Goal: Task Accomplishment & Management: Manage account settings

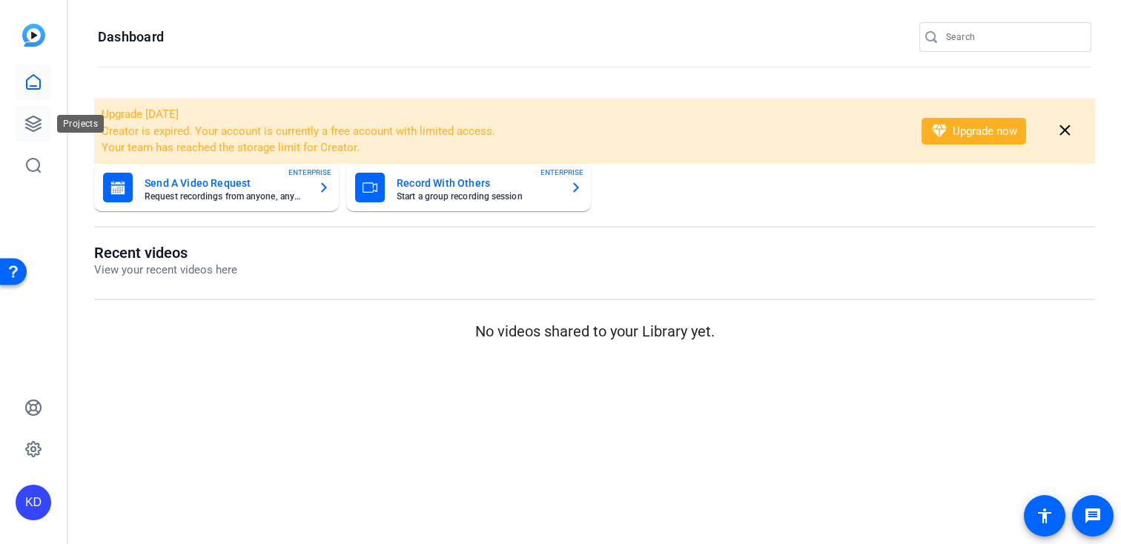
click at [34, 134] on link at bounding box center [34, 124] width 36 height 36
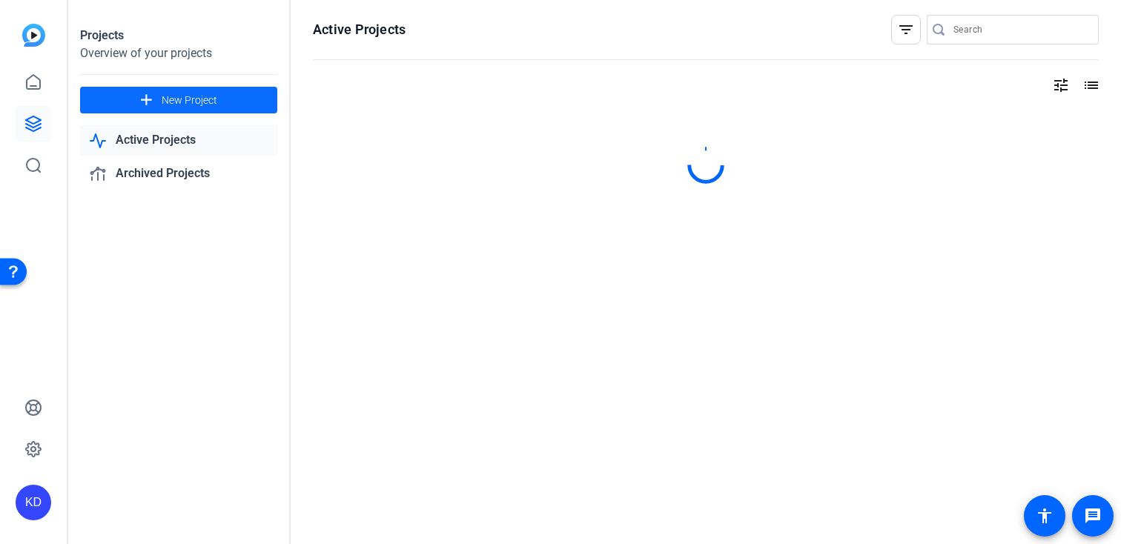
click at [208, 97] on span "New Project" at bounding box center [190, 101] width 56 height 16
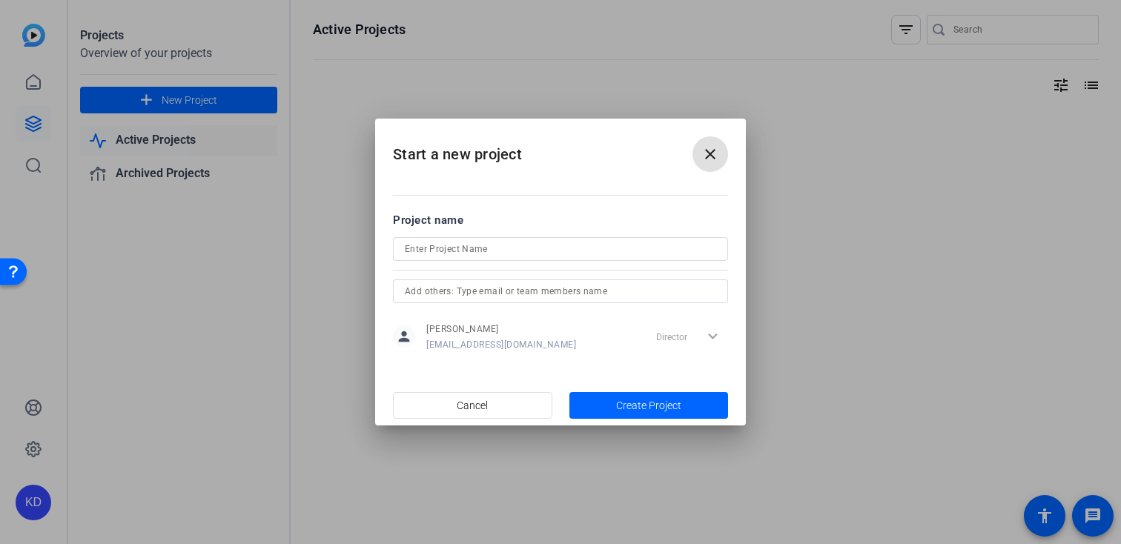
click at [481, 245] on input at bounding box center [560, 249] width 311 height 18
type input "[PERSON_NAME]"
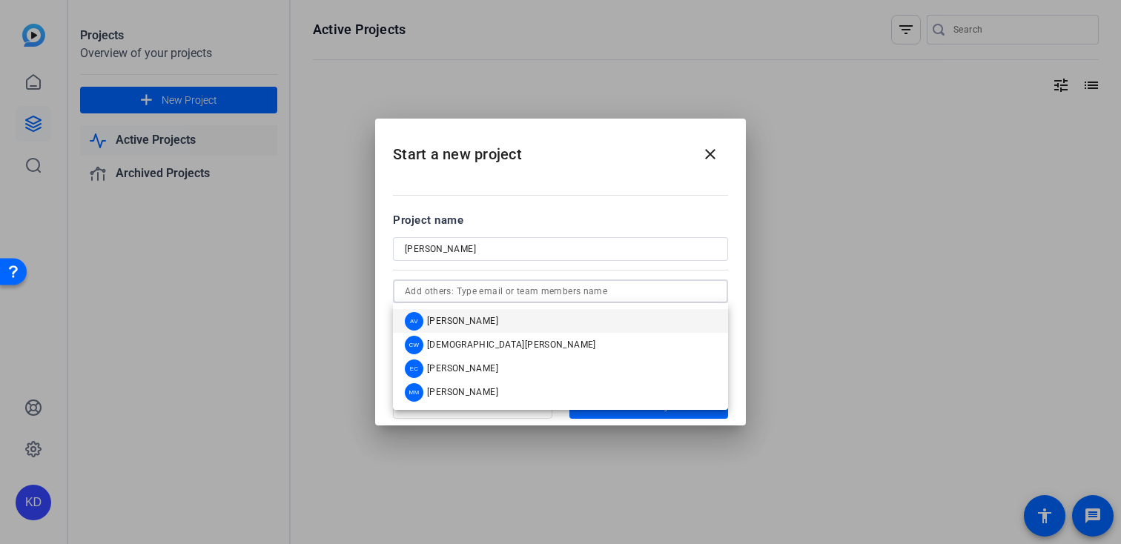
click at [475, 283] on input "text" at bounding box center [560, 291] width 311 height 18
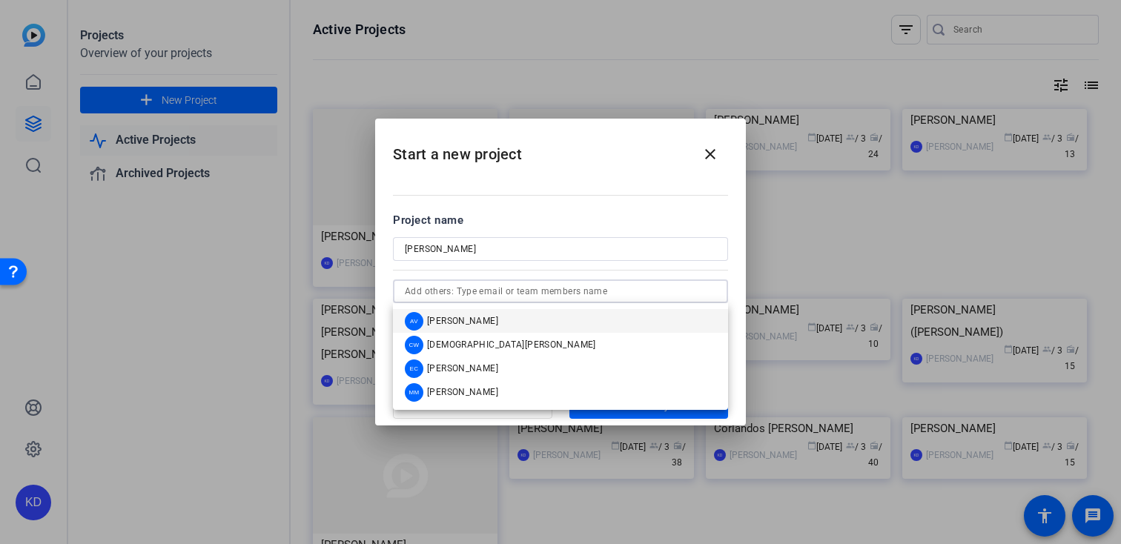
click at [463, 316] on span "[PERSON_NAME]" at bounding box center [462, 321] width 71 height 12
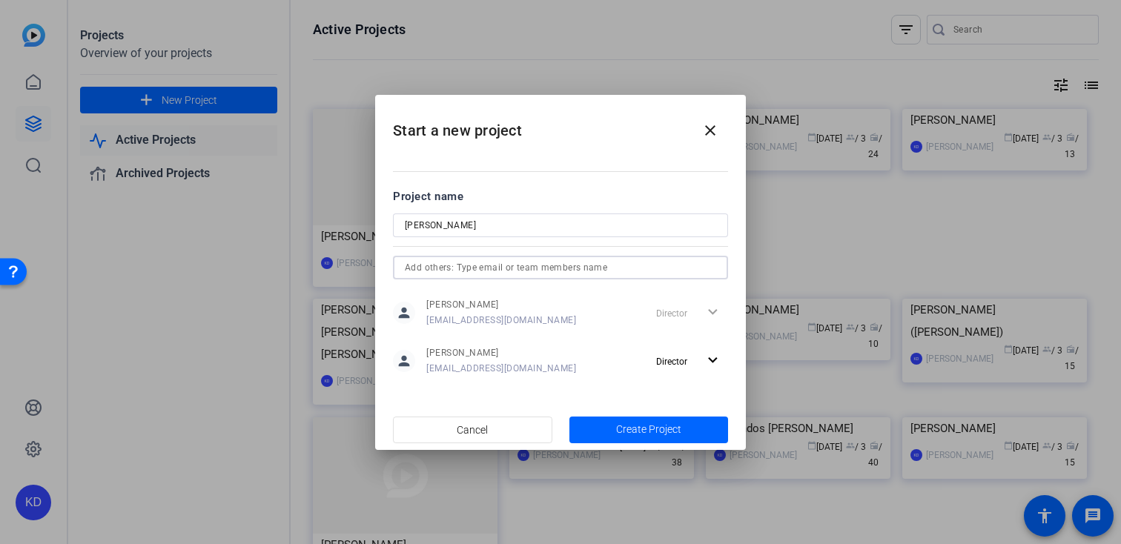
click at [489, 262] on input "text" at bounding box center [560, 268] width 311 height 18
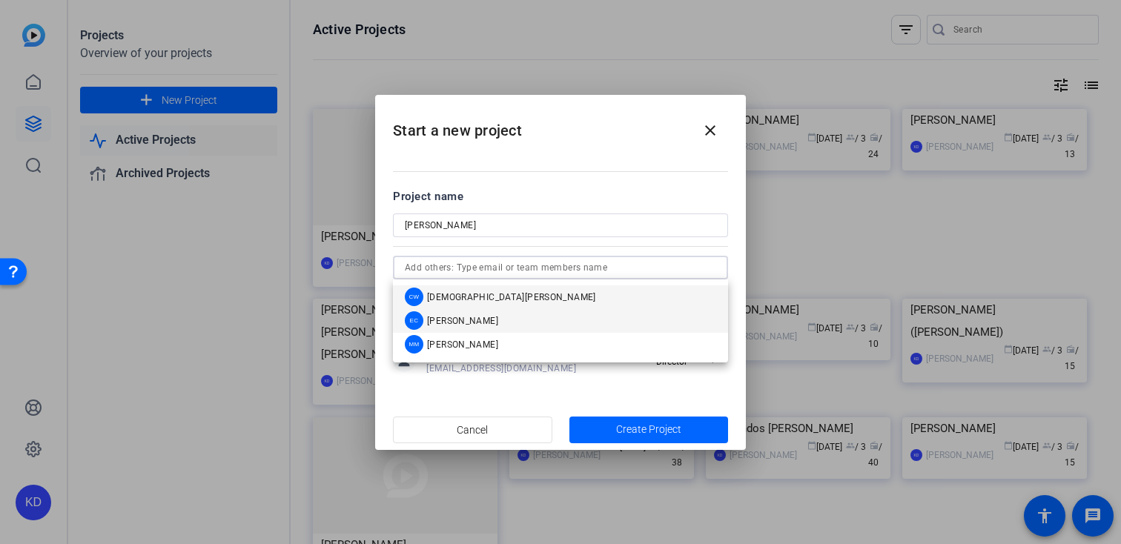
click at [469, 322] on span "[PERSON_NAME]" at bounding box center [462, 321] width 71 height 12
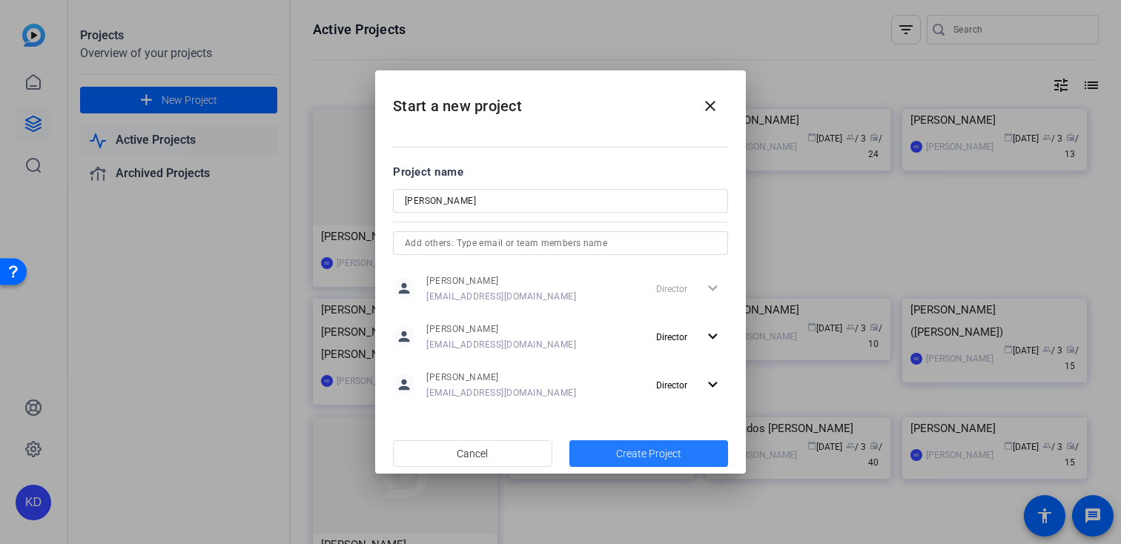
click at [594, 454] on span "button" at bounding box center [648, 454] width 159 height 36
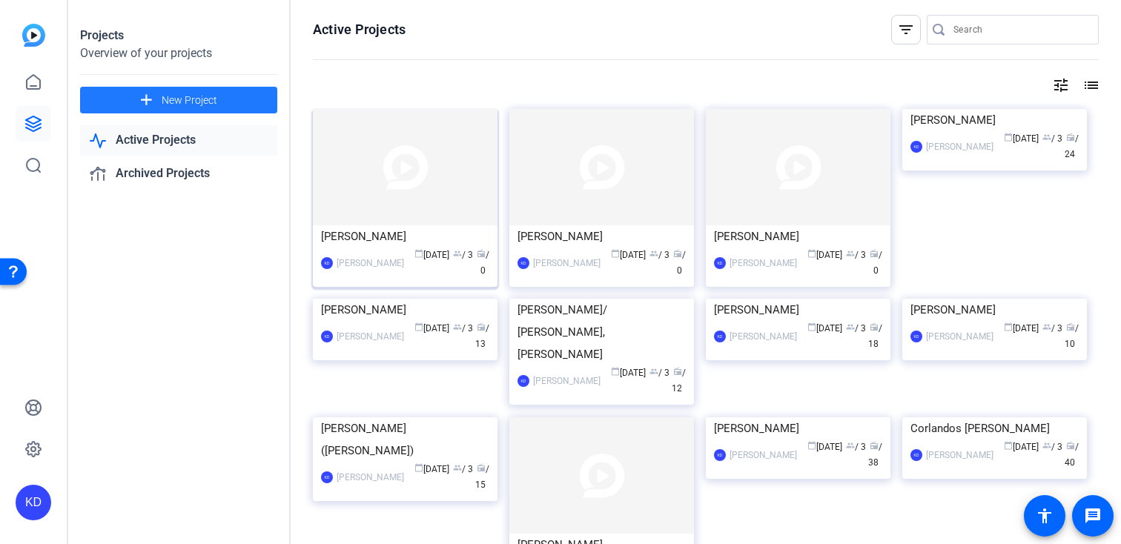
click at [441, 211] on img at bounding box center [405, 167] width 185 height 116
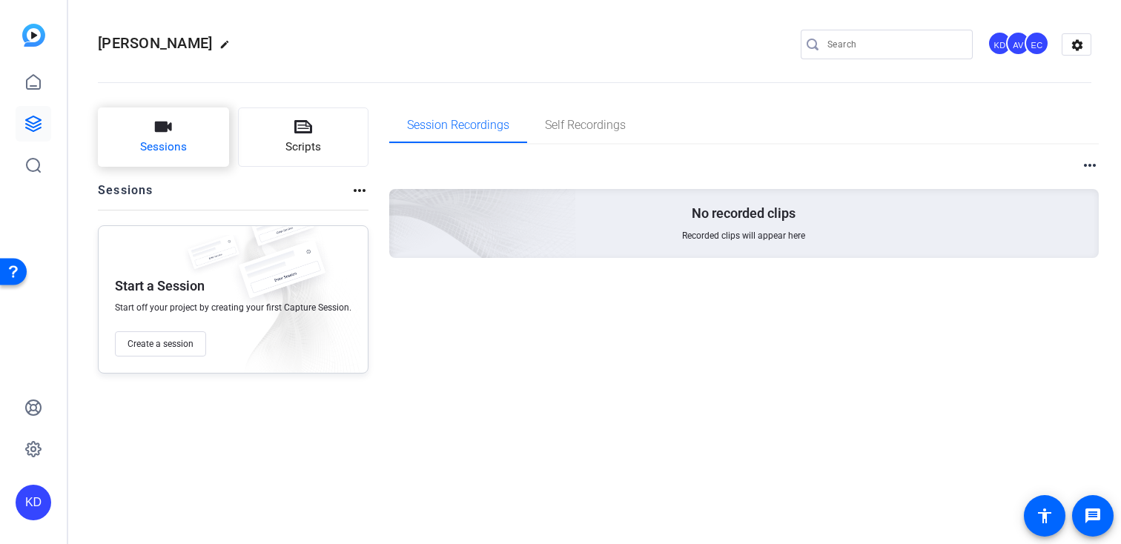
click at [203, 148] on button "Sessions" at bounding box center [163, 136] width 131 height 59
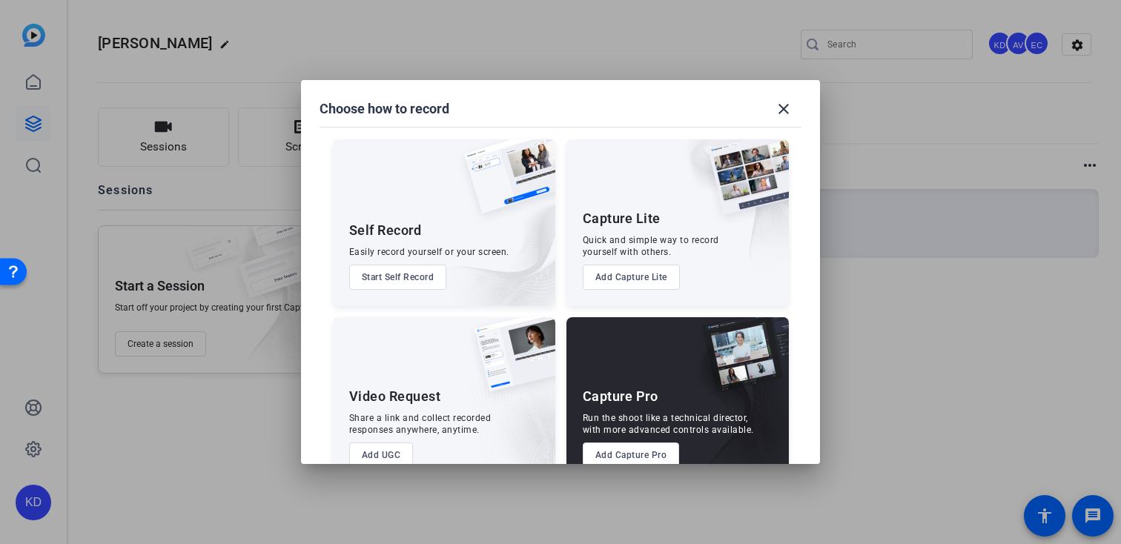
click at [619, 448] on button "Add Capture Pro" at bounding box center [631, 455] width 97 height 25
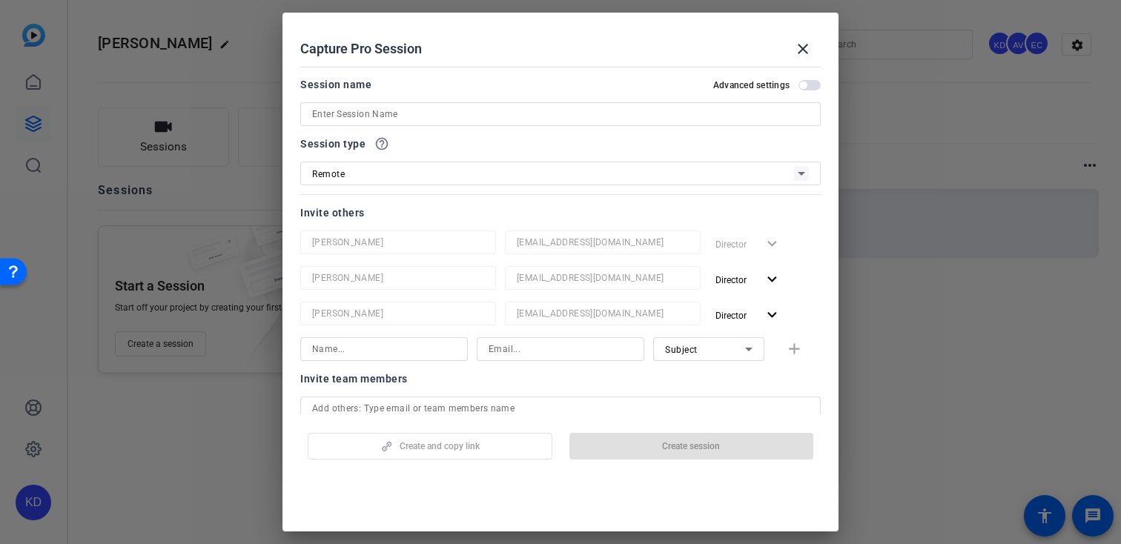
click at [381, 113] on input at bounding box center [560, 114] width 497 height 18
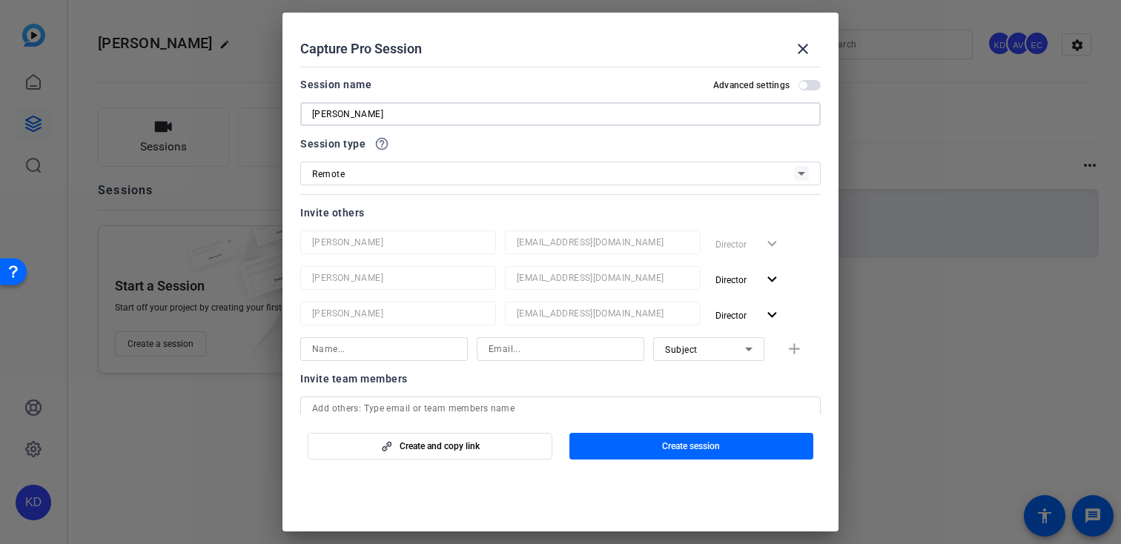
click at [342, 112] on input "[PERSON_NAME]" at bounding box center [560, 114] width 497 height 18
paste input "[EMAIL_ADDRESS][DOMAIN_NAME]"
drag, startPoint x: 518, startPoint y: 114, endPoint x: 422, endPoint y: 115, distance: 96.4
click at [422, 115] on input "[PERSON_NAME] [EMAIL_ADDRESS][DOMAIN_NAME]" at bounding box center [560, 114] width 497 height 18
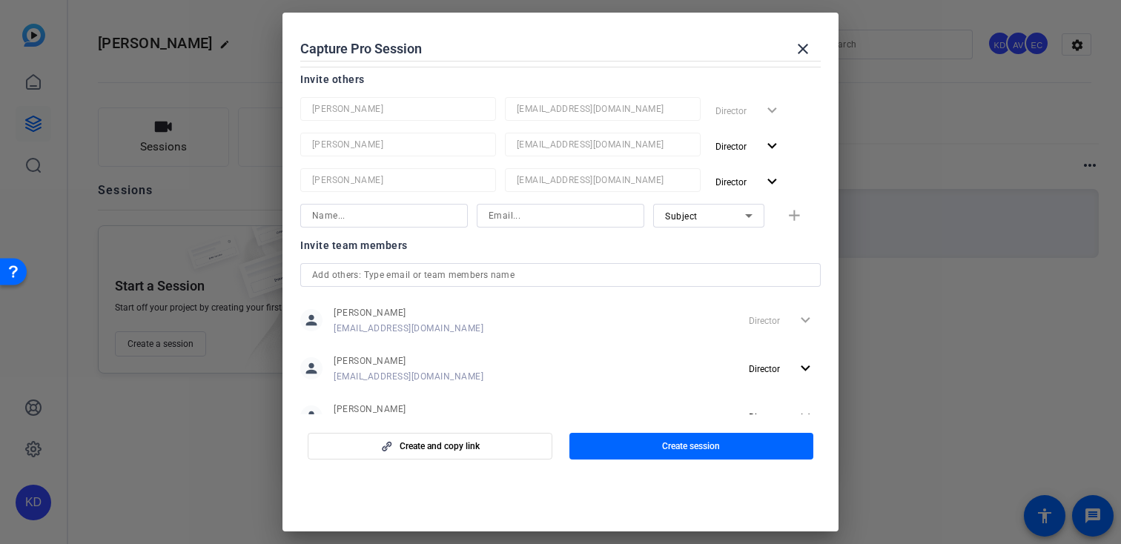
scroll to position [142, 0]
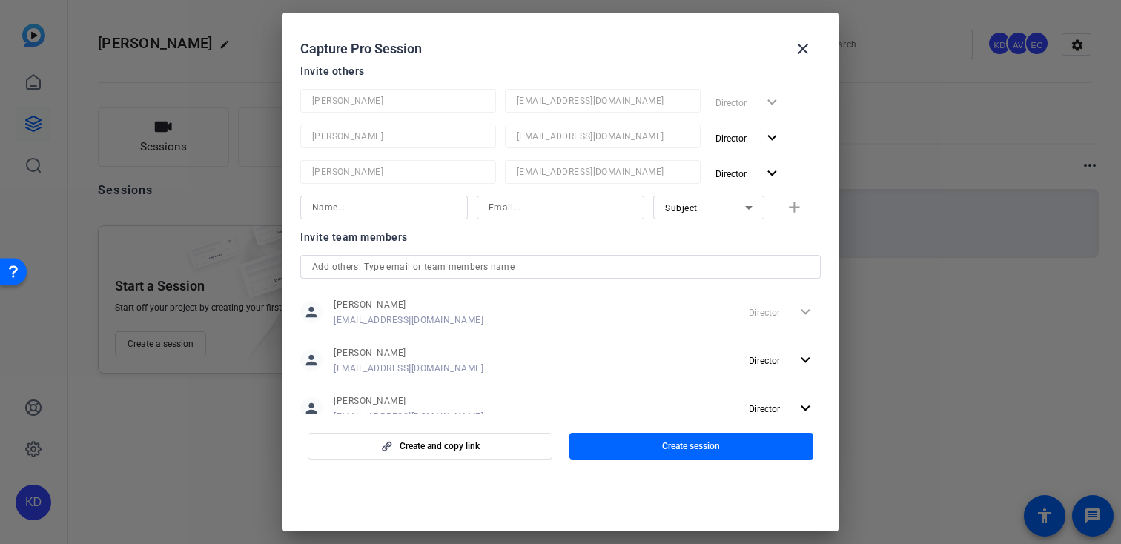
type input "[PERSON_NAME],[PERSON_NAME] 01_TBD"
click at [389, 209] on input at bounding box center [384, 208] width 144 height 18
type input "[PERSON_NAME]"
click at [506, 214] on input at bounding box center [561, 208] width 144 height 18
paste input "[EMAIL_ADDRESS][DOMAIN_NAME]"
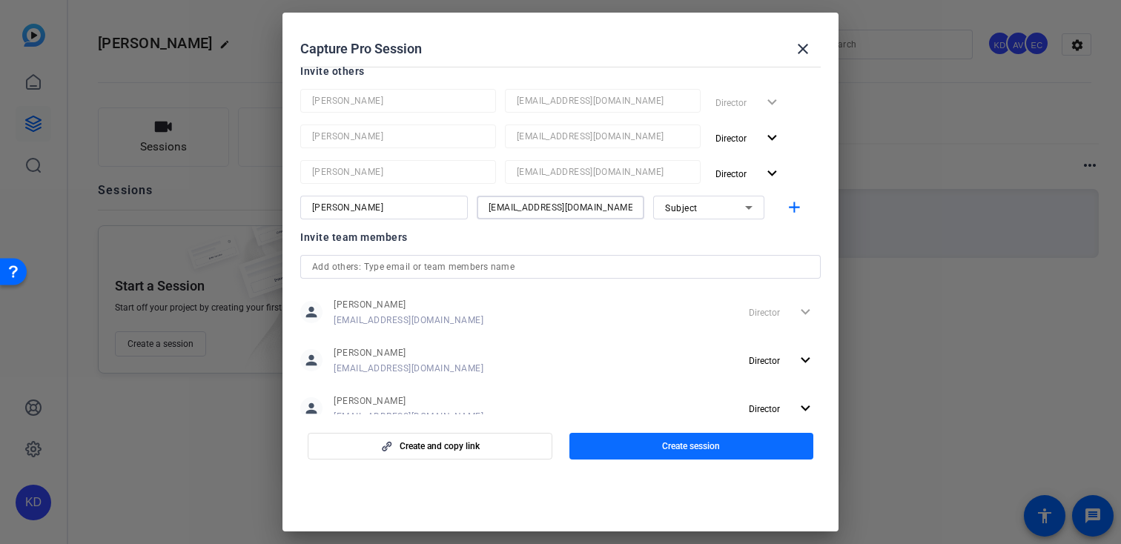
type input "[EMAIL_ADDRESS][DOMAIN_NAME]"
click at [681, 448] on span "Create session" at bounding box center [691, 446] width 58 height 12
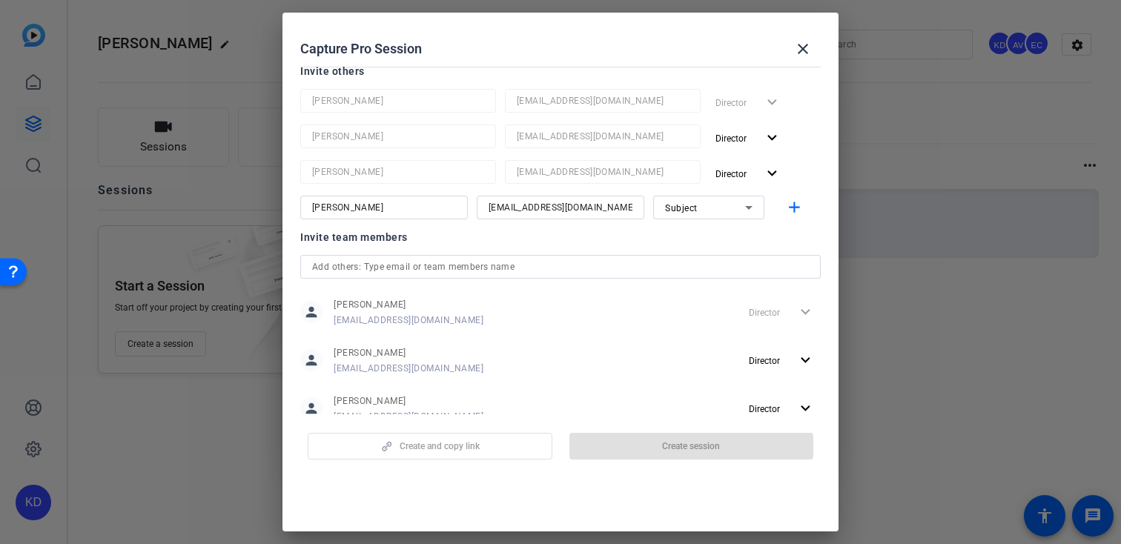
scroll to position [0, 0]
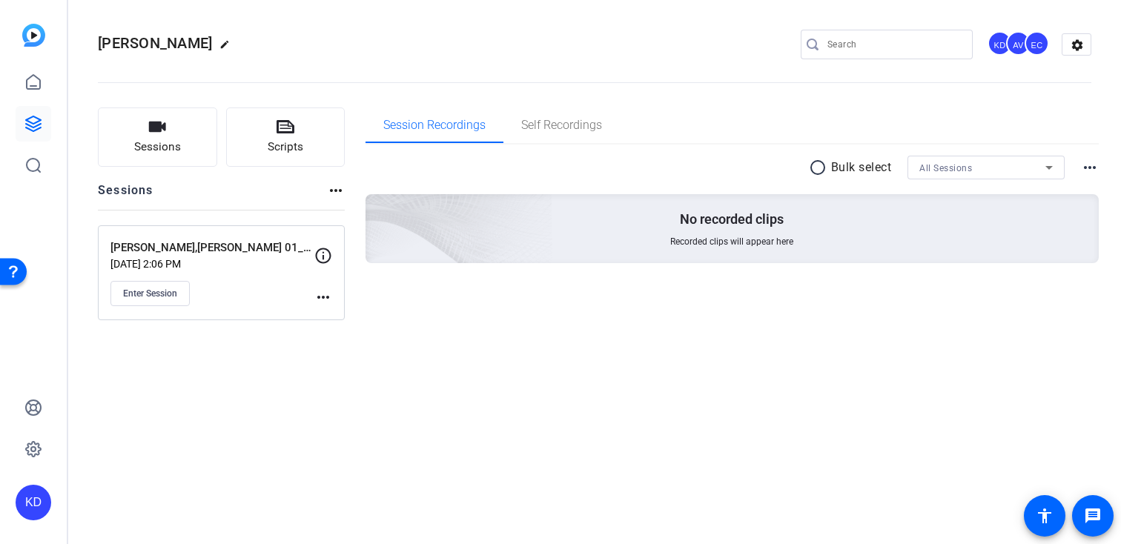
click at [322, 297] on mat-icon "more_horiz" at bounding box center [323, 297] width 18 height 18
click at [352, 322] on span "Edit Session" at bounding box center [359, 319] width 67 height 18
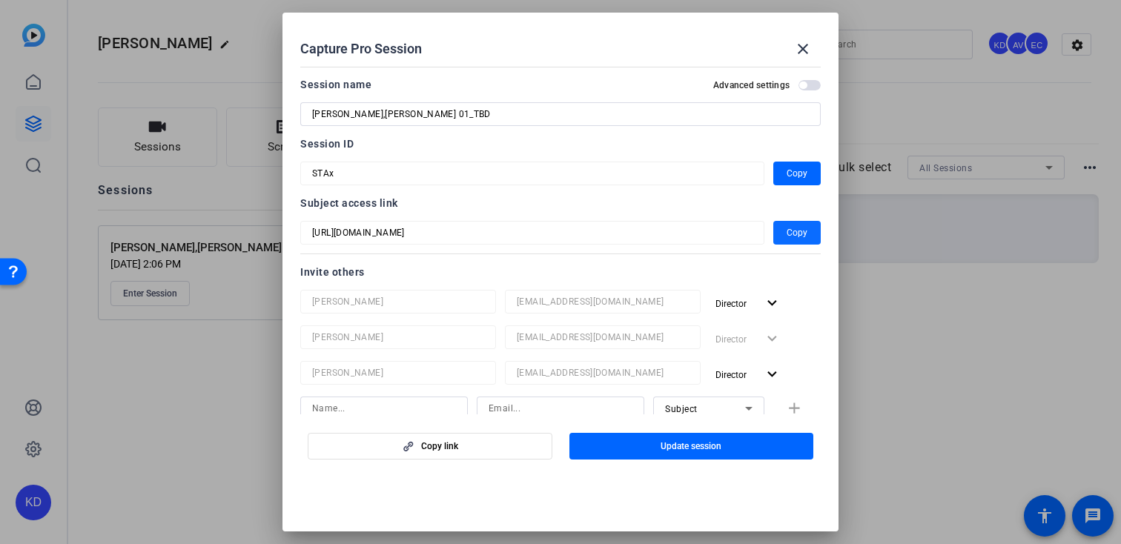
click at [797, 238] on span "Copy" at bounding box center [797, 233] width 21 height 18
